Goal: Find specific page/section

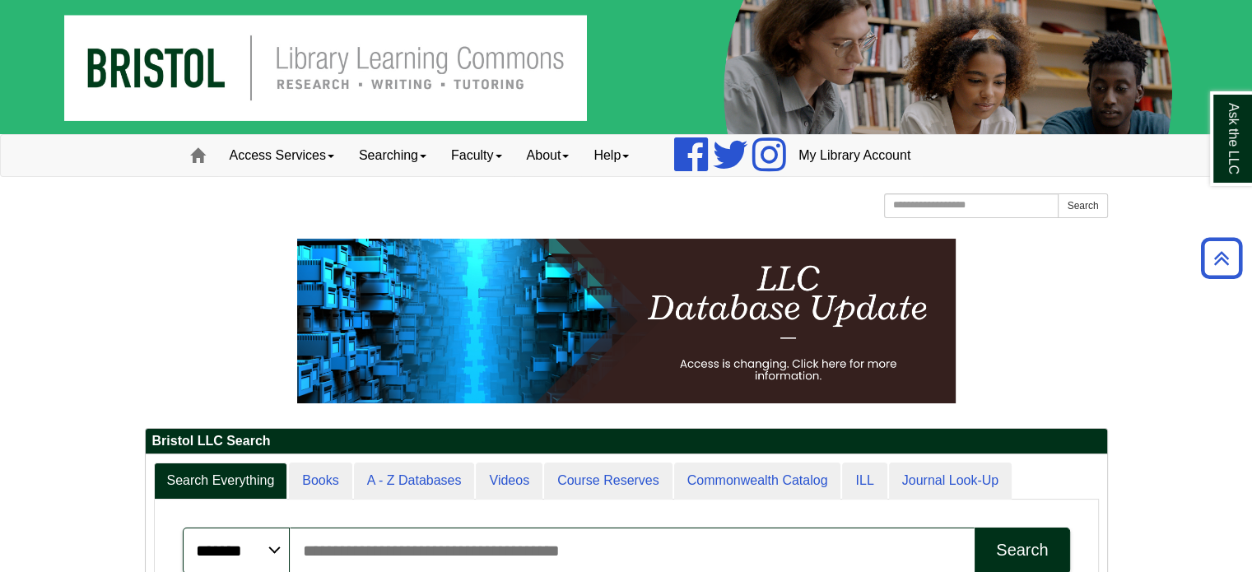
scroll to position [198, 961]
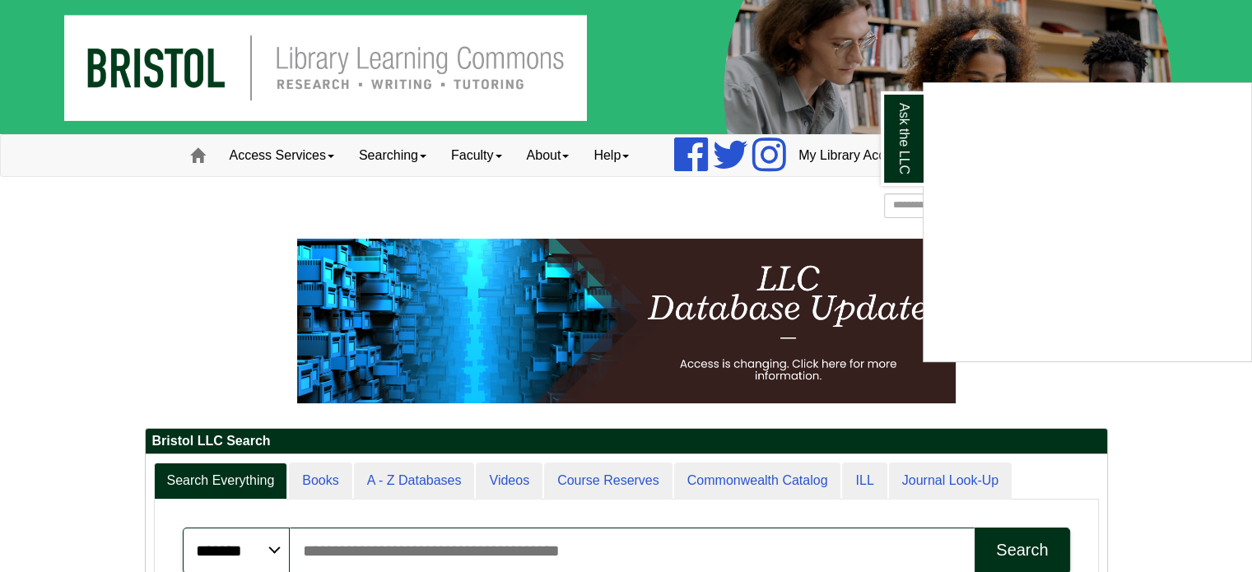
click at [551, 165] on div "Ask the LLC" at bounding box center [626, 286] width 1252 height 572
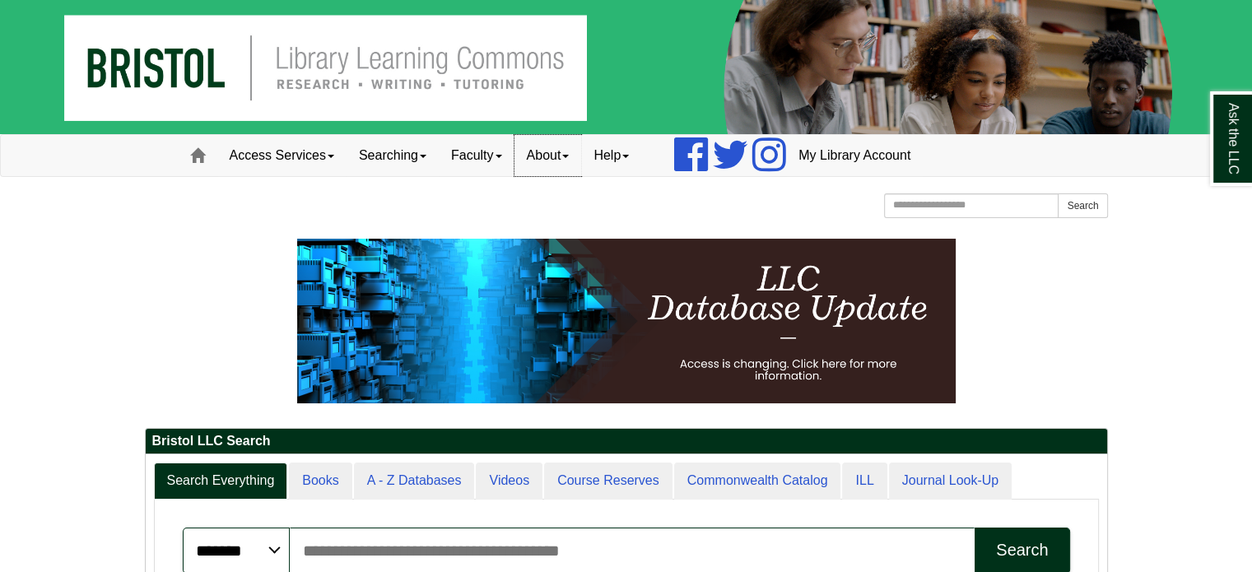
click at [551, 160] on link "About" at bounding box center [547, 155] width 67 height 41
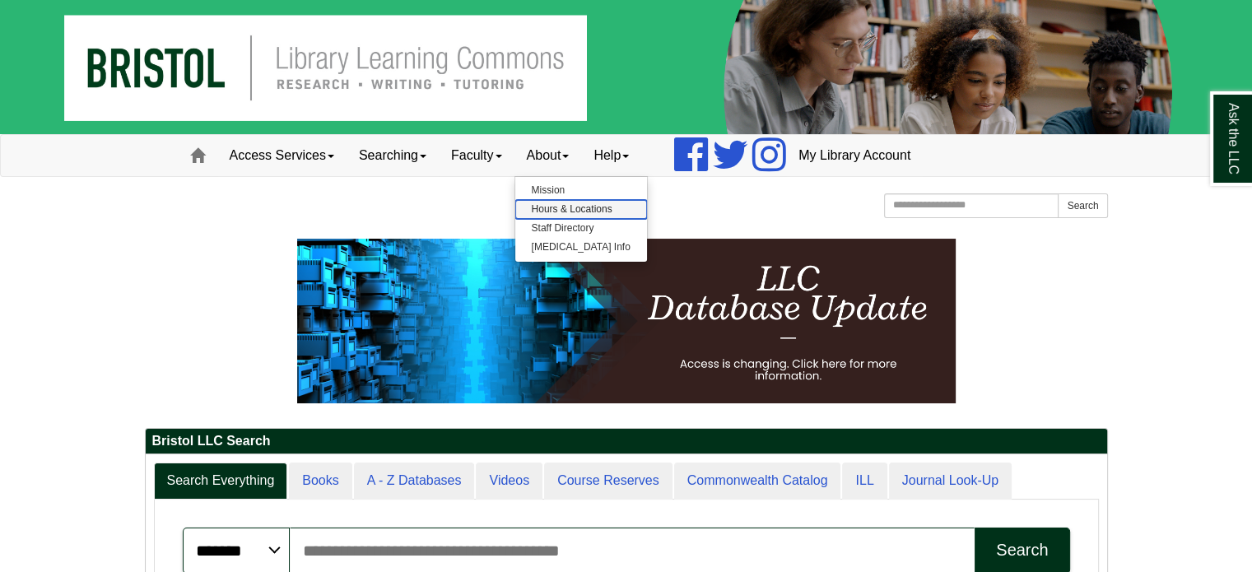
click at [551, 212] on link "Hours & Locations" at bounding box center [581, 209] width 132 height 19
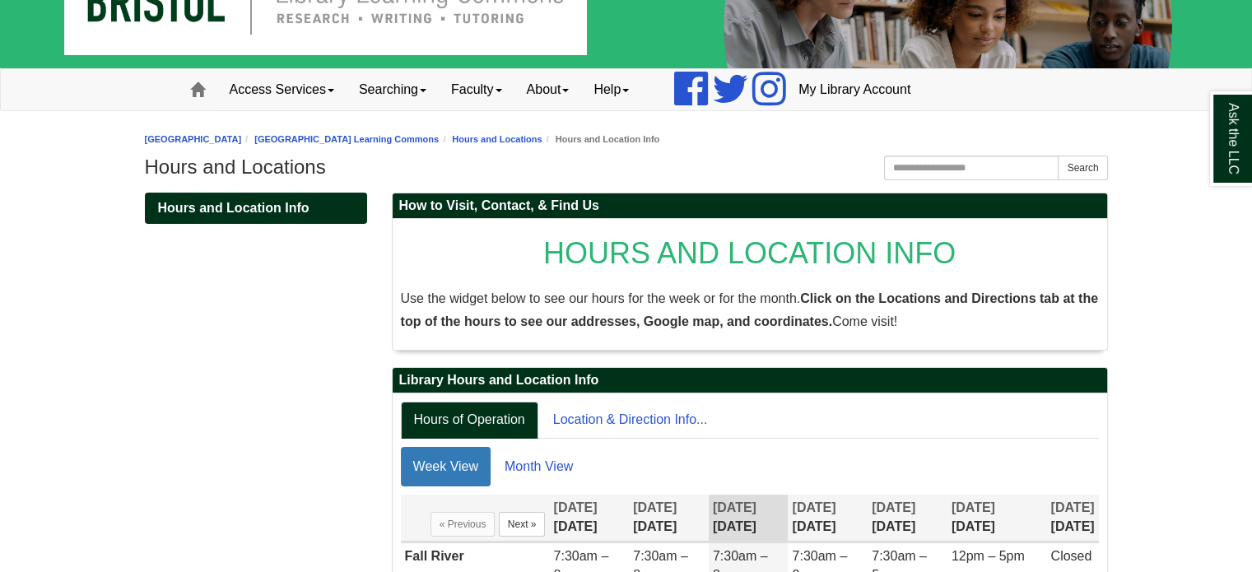
scroll to position [313, 0]
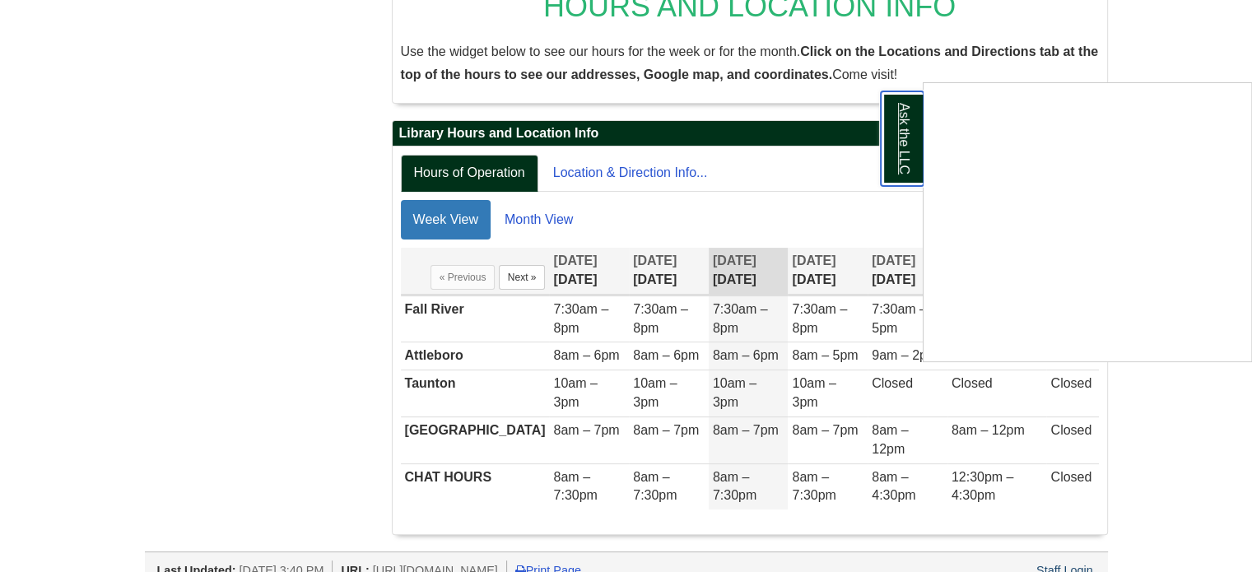
click at [898, 154] on link "Ask the LLC" at bounding box center [902, 138] width 43 height 95
